Goal: Information Seeking & Learning: Learn about a topic

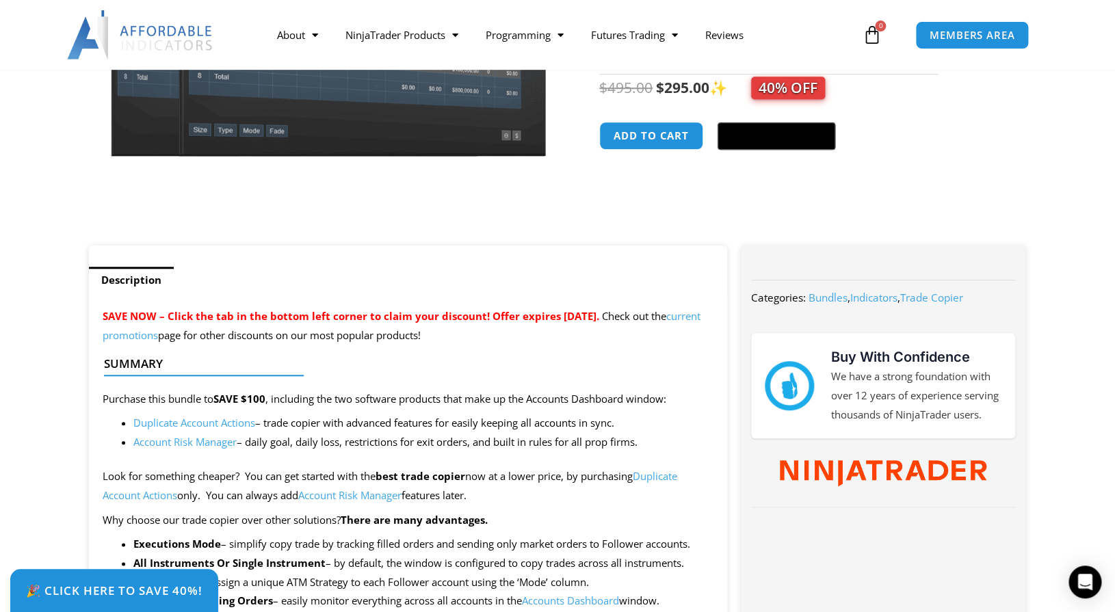
scroll to position [412, 0]
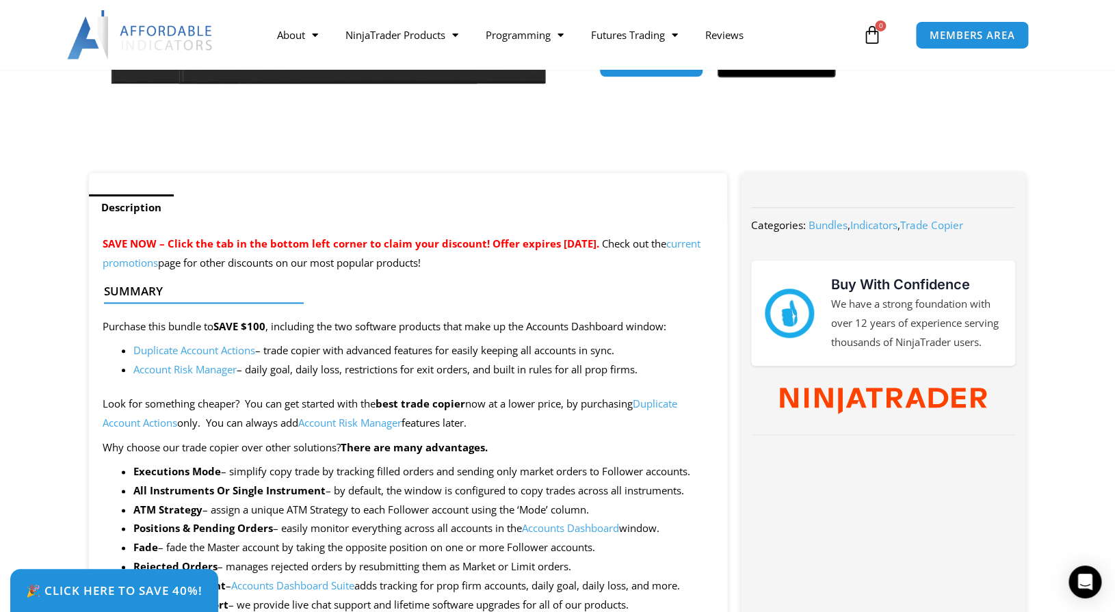
click at [197, 373] on link "Account Risk Manager" at bounding box center [184, 370] width 103 height 14
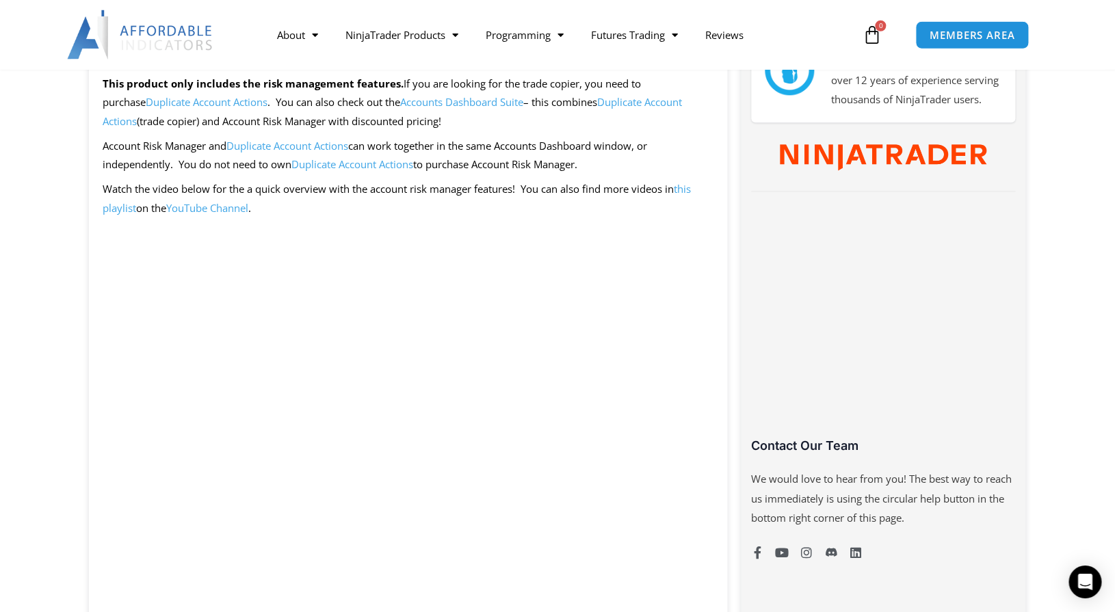
scroll to position [624, 0]
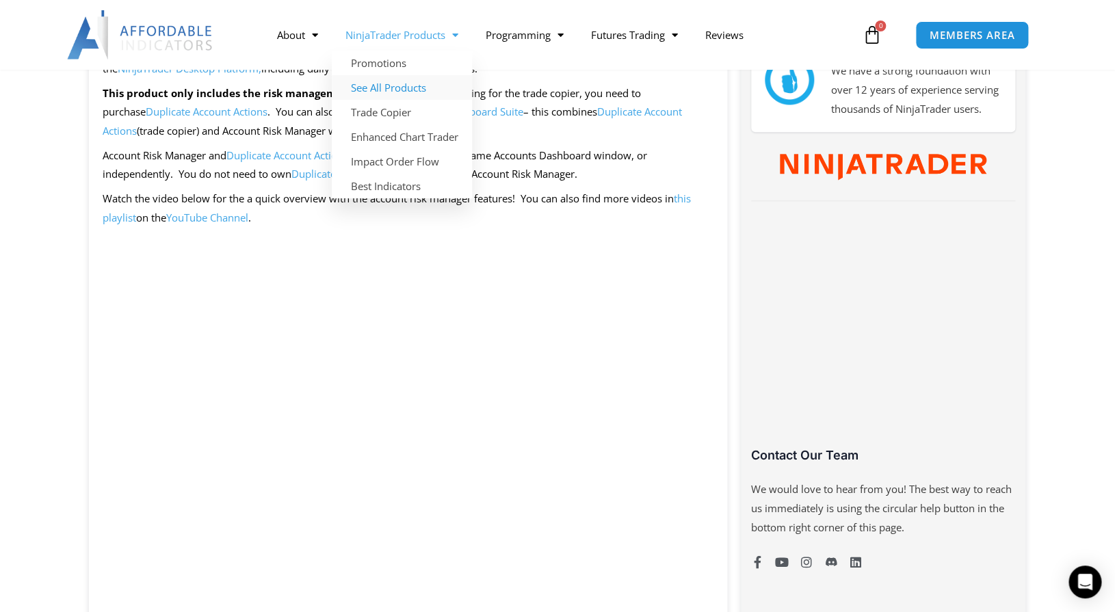
click at [412, 88] on link "See All Products" at bounding box center [402, 87] width 140 height 25
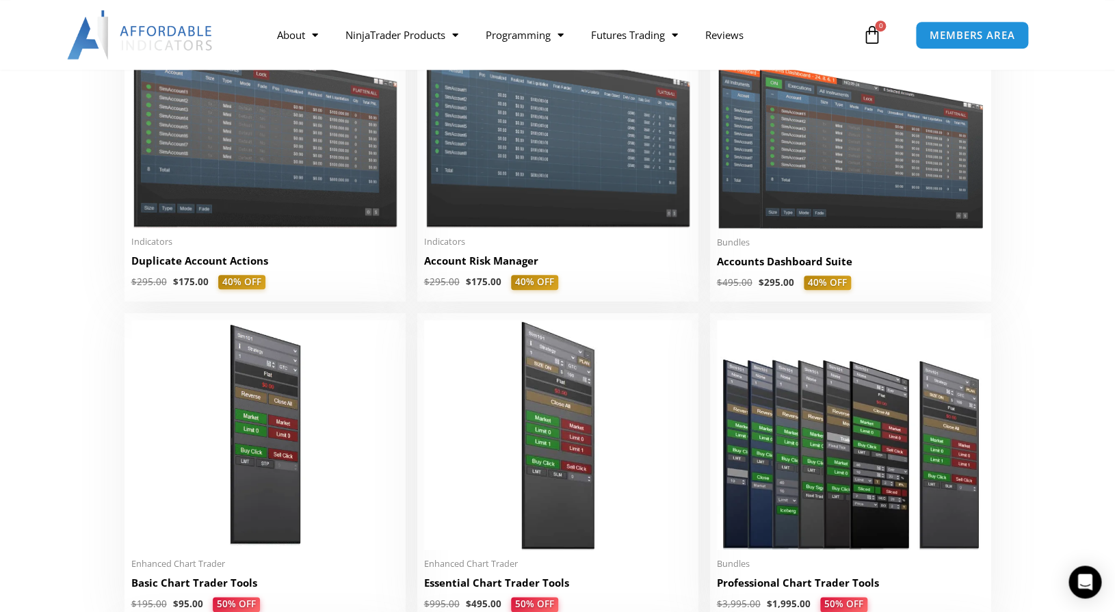
scroll to position [394, 0]
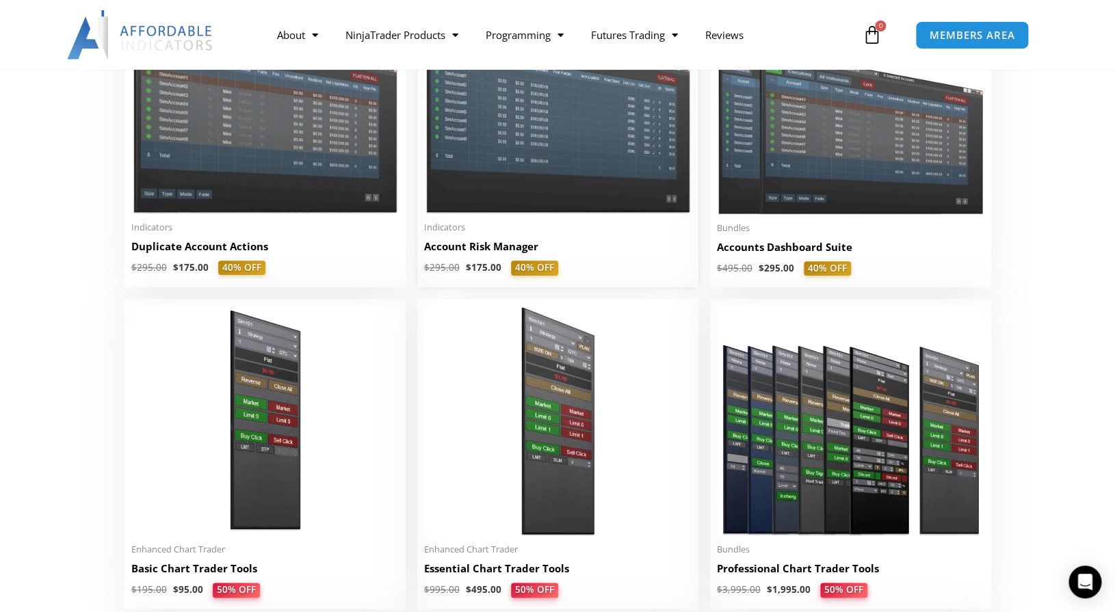
click at [513, 142] on img at bounding box center [557, 107] width 267 height 213
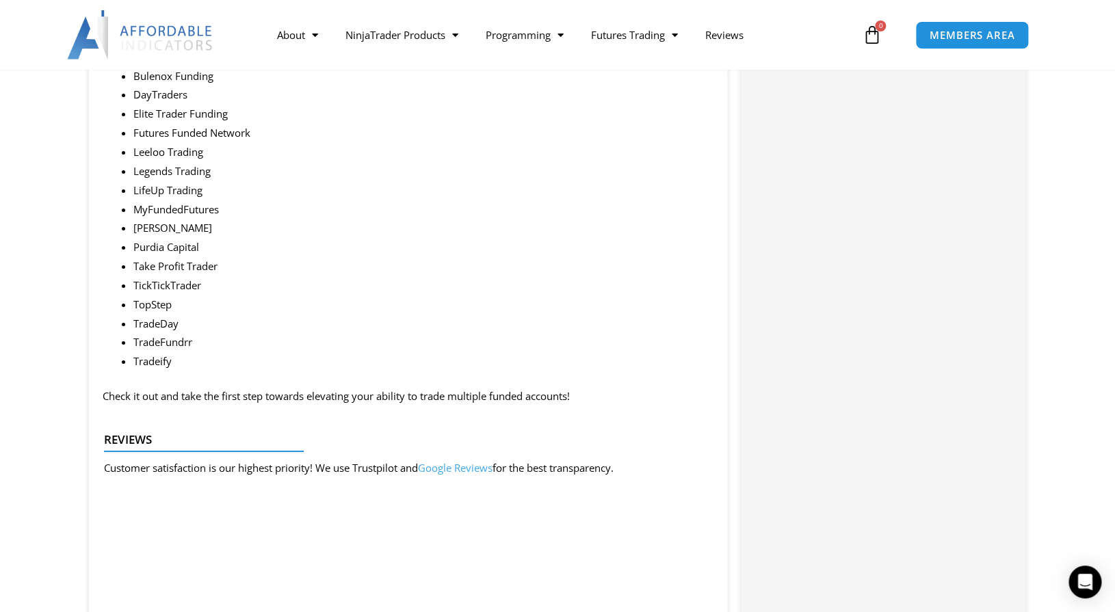
scroll to position [1970, 0]
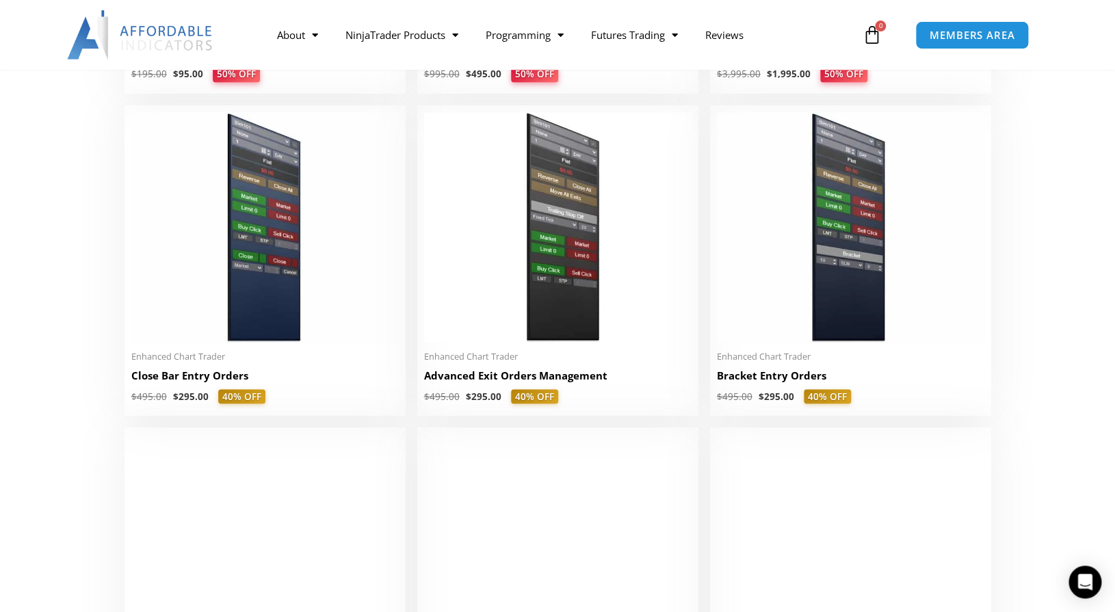
scroll to position [895, 0]
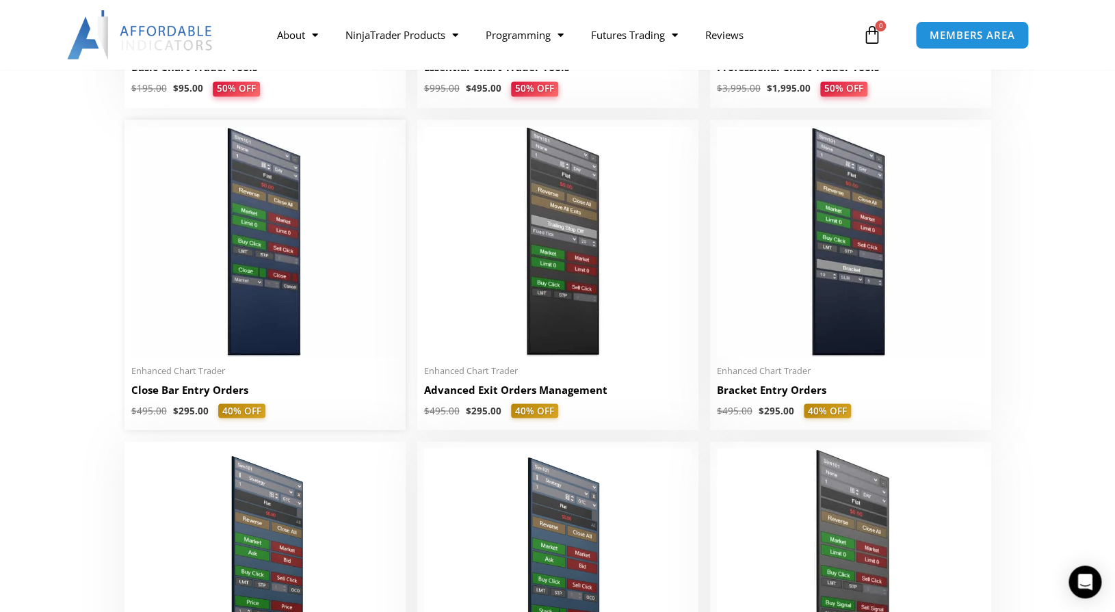
click at [315, 264] on img at bounding box center [264, 242] width 267 height 230
